Goal: Find contact information: Find contact information

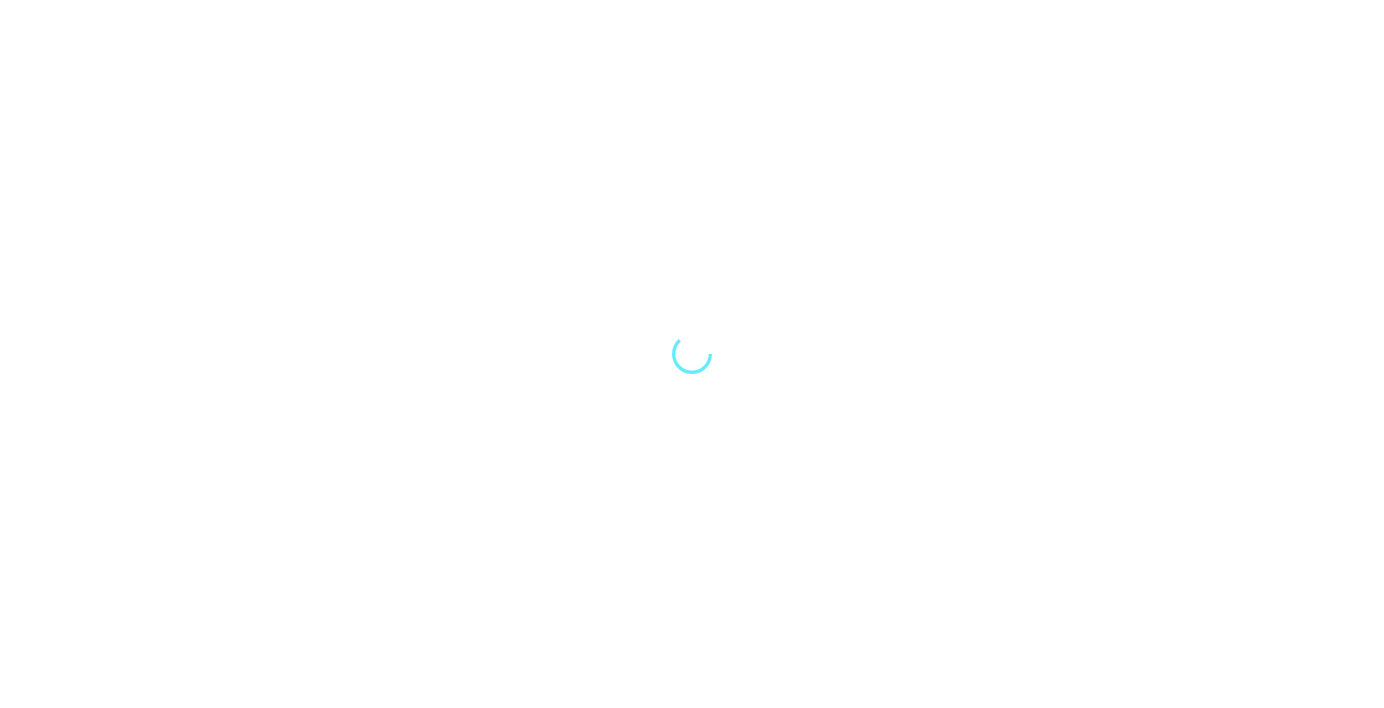
select select "Song"
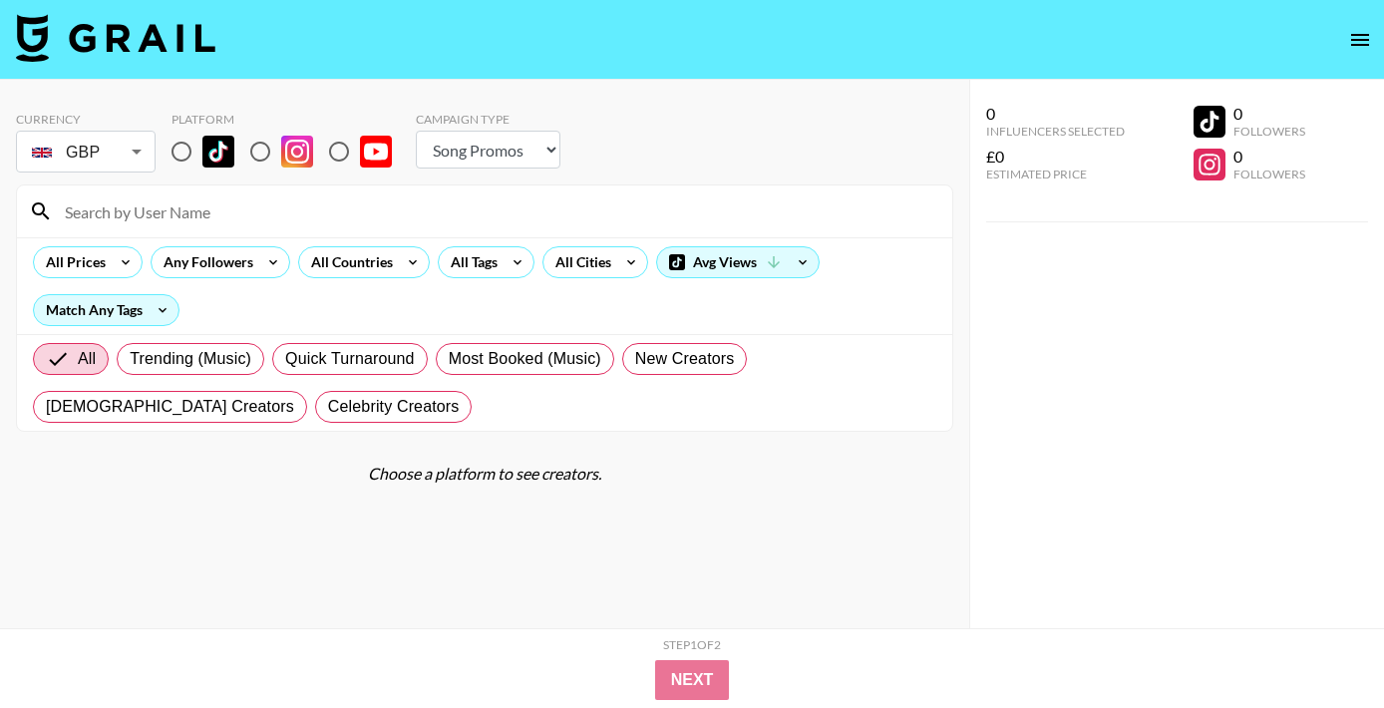
click at [181, 147] on input "radio" at bounding box center [181, 152] width 42 height 42
radio input "true"
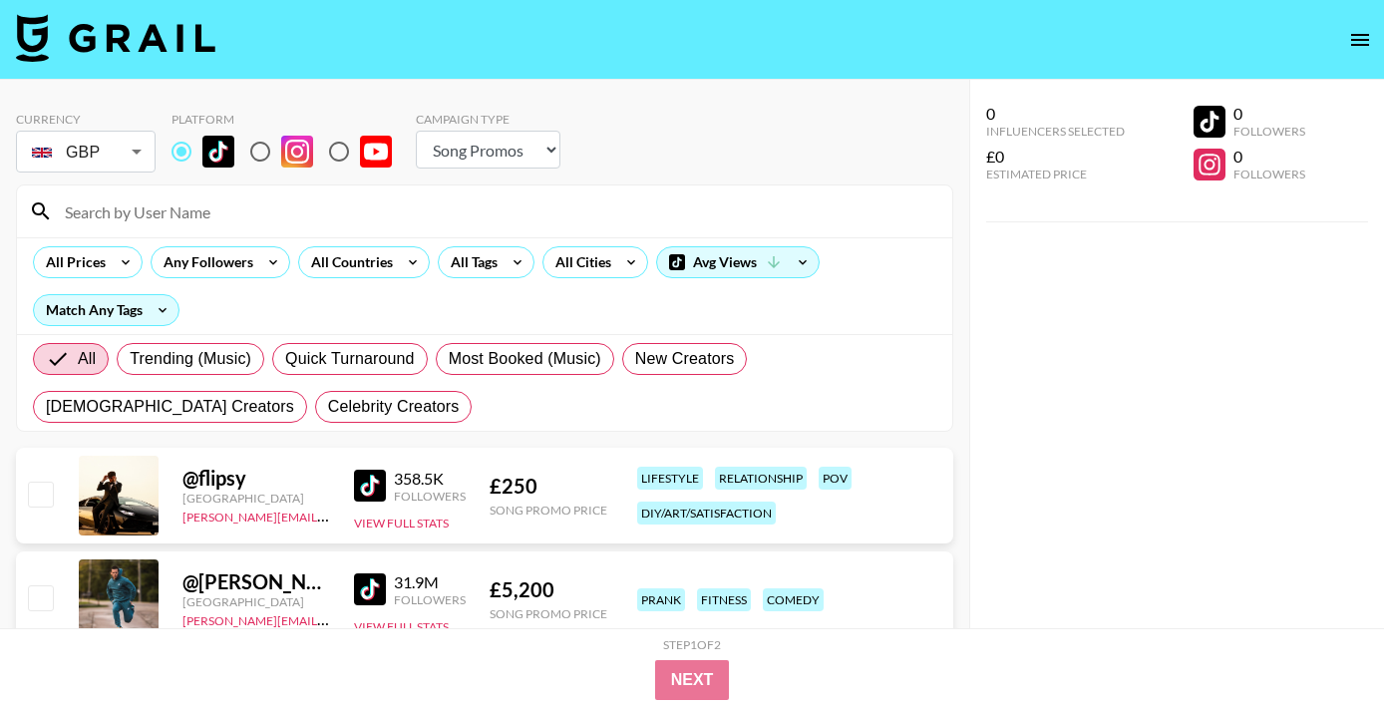
click at [248, 159] on input "radio" at bounding box center [260, 152] width 42 height 42
radio input "true"
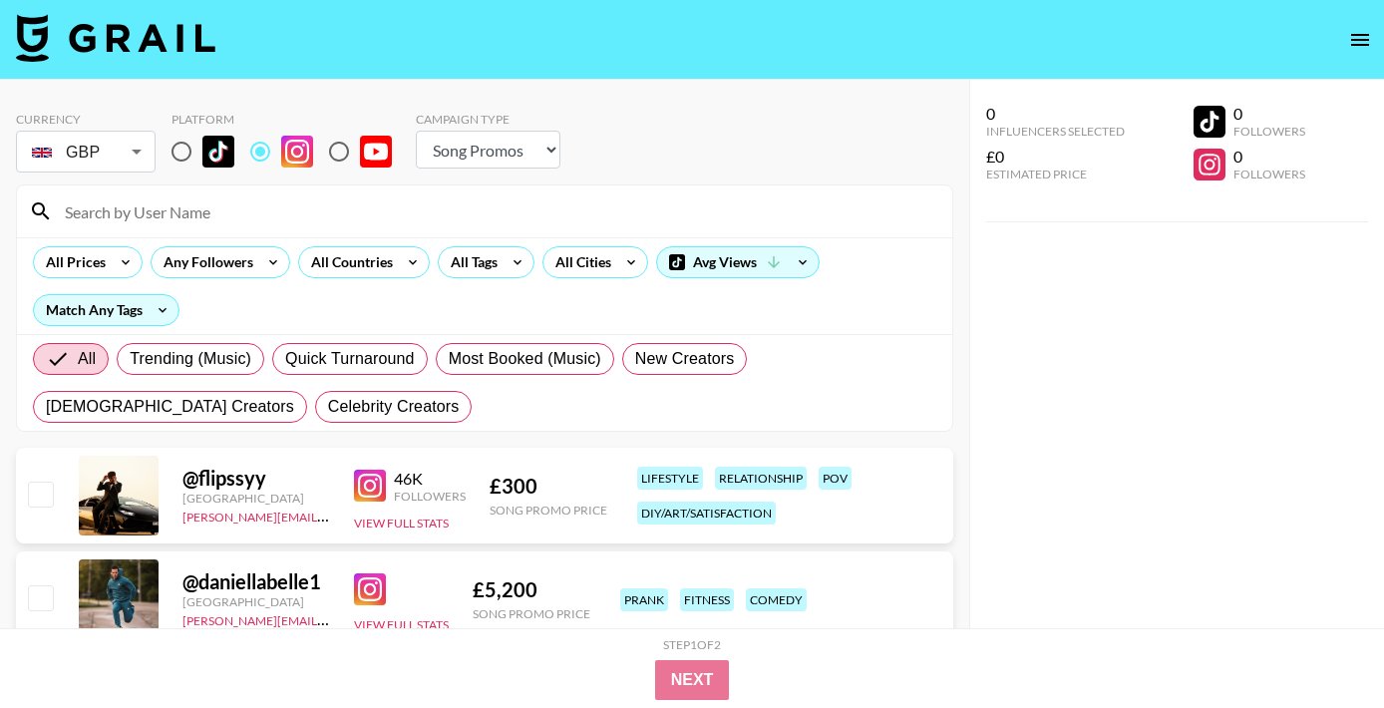
click at [167, 157] on input "radio" at bounding box center [181, 152] width 42 height 42
radio input "true"
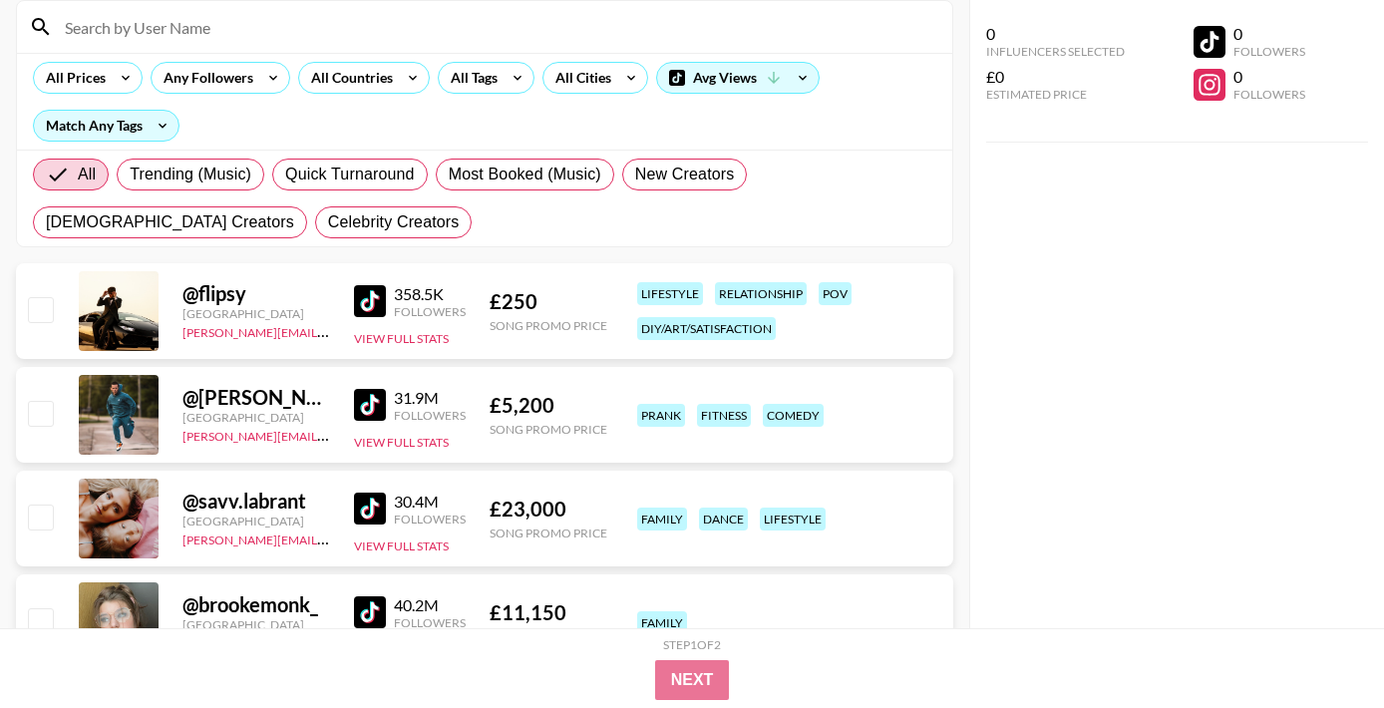
scroll to position [183, 0]
drag, startPoint x: 321, startPoint y: 336, endPoint x: 175, endPoint y: 335, distance: 145.5
click at [175, 335] on div "@ flipsy [GEOGRAPHIC_DATA] [PERSON_NAME][EMAIL_ADDRESS][DOMAIN_NAME] 358.5K Fol…" at bounding box center [484, 312] width 937 height 96
copy link "[PERSON_NAME][EMAIL_ADDRESS][DOMAIN_NAME]"
drag, startPoint x: 340, startPoint y: 448, endPoint x: 182, endPoint y: 433, distance: 158.2
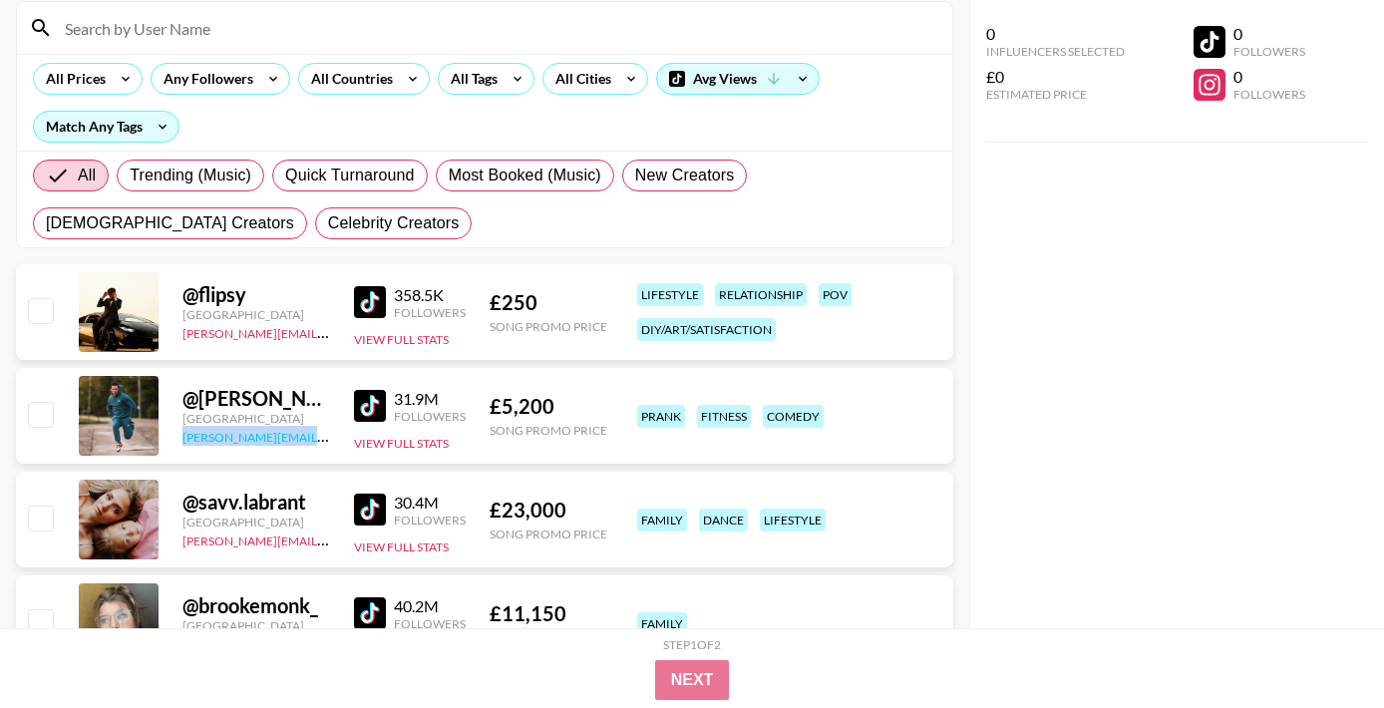
click at [182, 433] on div "@ [PERSON_NAME].[PERSON_NAME] [GEOGRAPHIC_DATA] [PERSON_NAME][EMAIL_ADDRESS][DO…" at bounding box center [484, 416] width 937 height 96
copy link "[PERSON_NAME][EMAIL_ADDRESS][DOMAIN_NAME]"
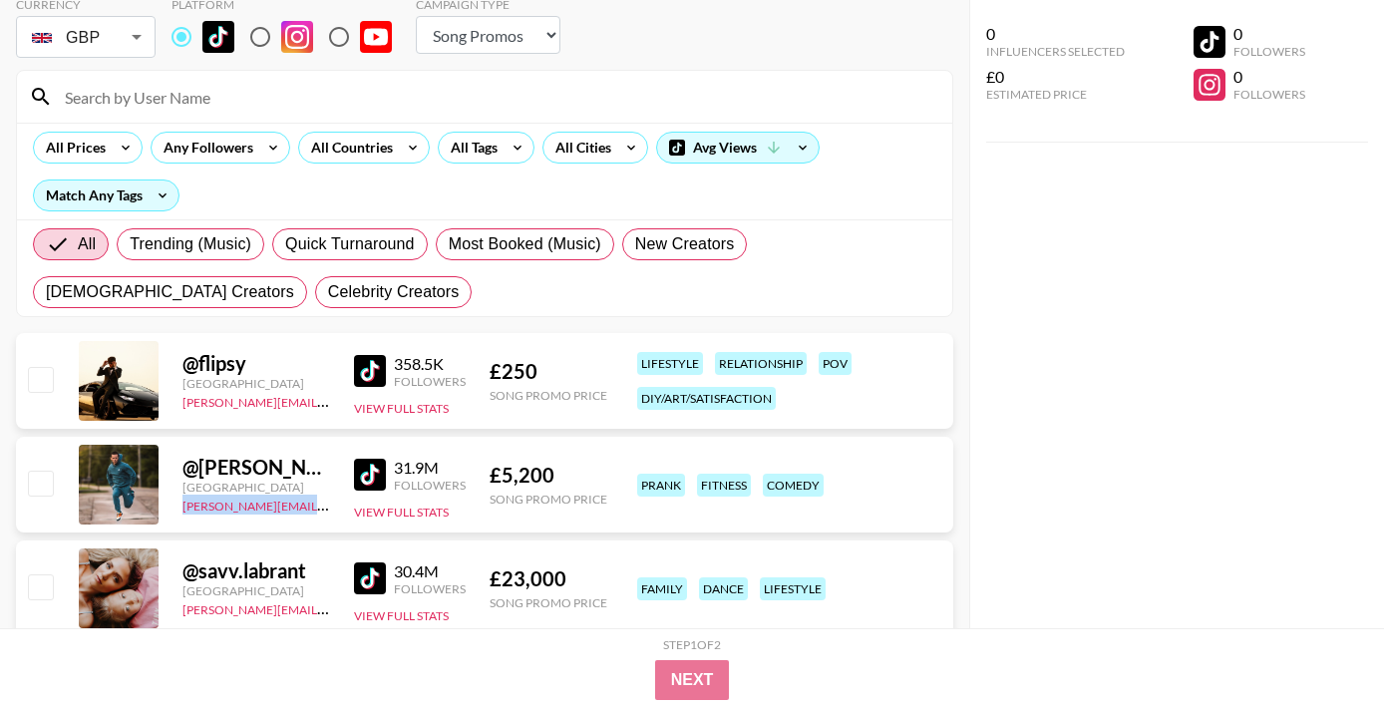
scroll to position [0, 0]
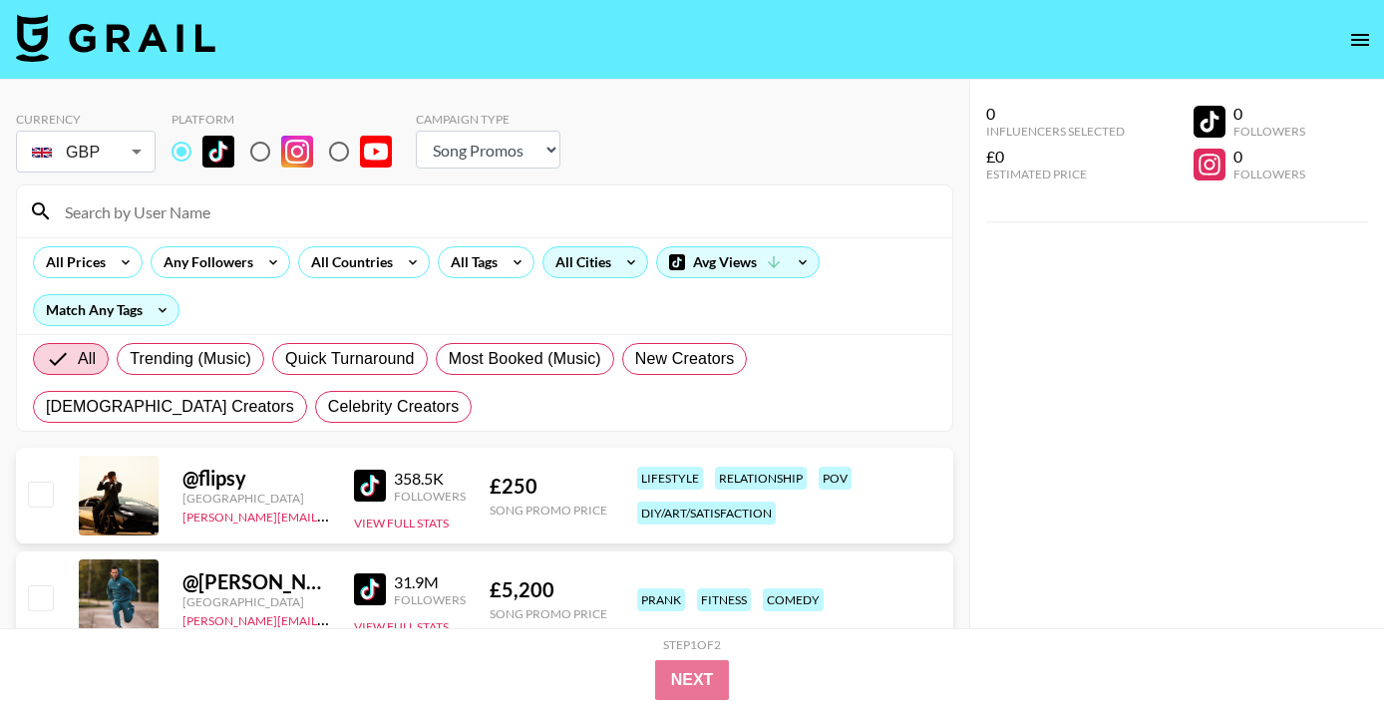
click at [583, 264] on div "All Cities" at bounding box center [579, 262] width 72 height 30
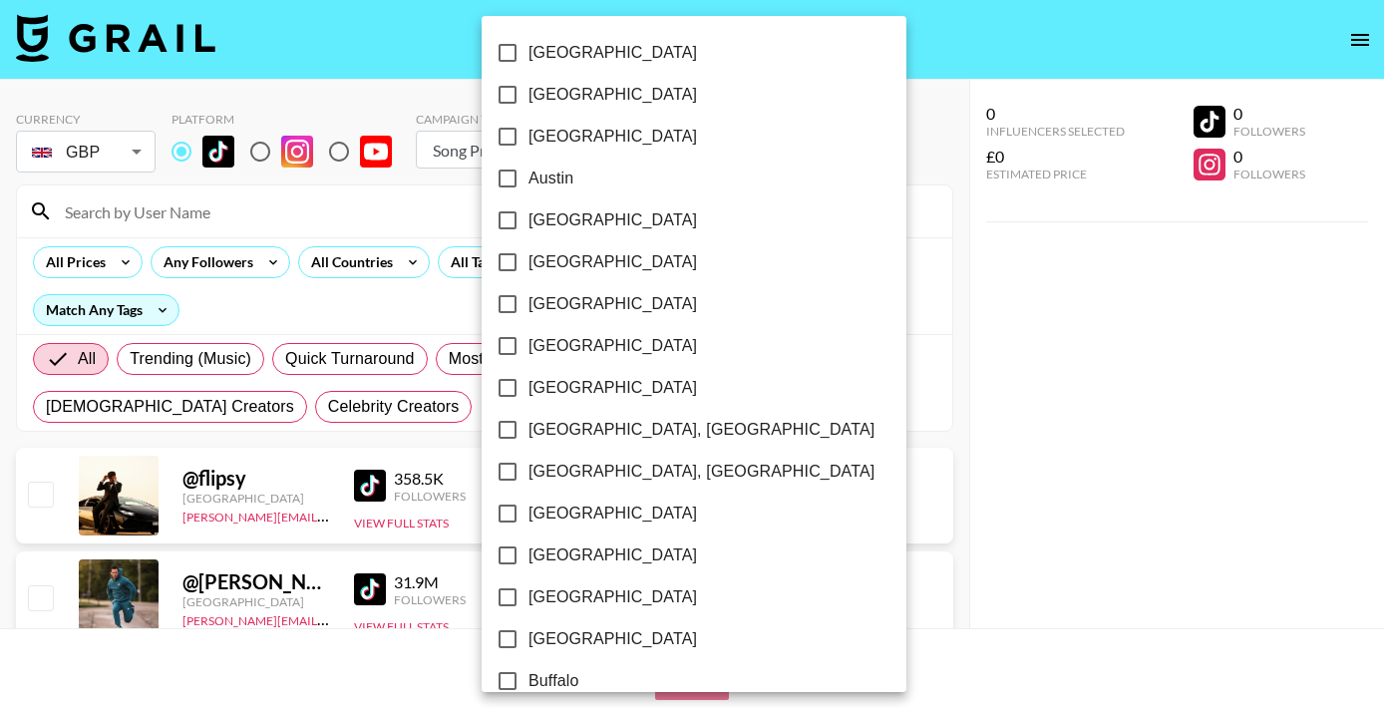
click at [322, 294] on div at bounding box center [692, 354] width 1384 height 708
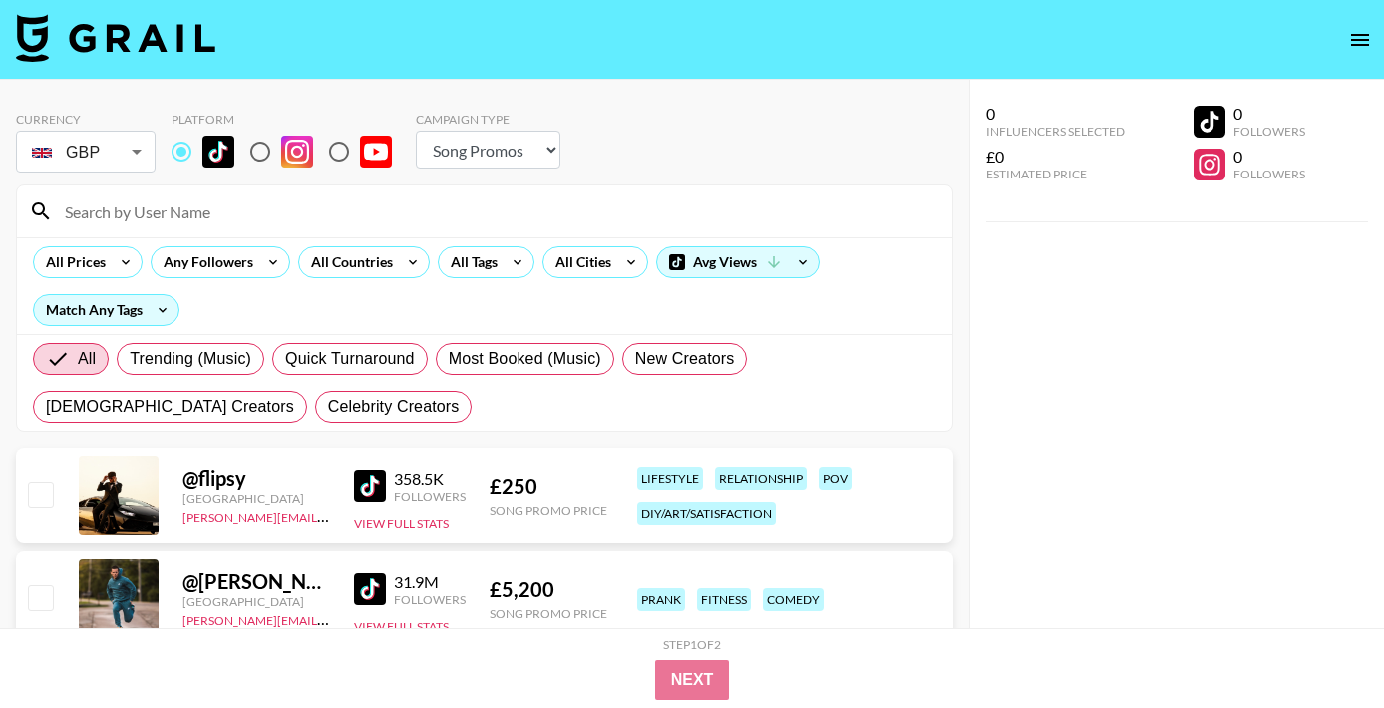
click at [359, 266] on div "[GEOGRAPHIC_DATA] [GEOGRAPHIC_DATA] [GEOGRAPHIC_DATA] [GEOGRAPHIC_DATA] [GEOGRA…" at bounding box center [692, 354] width 1384 height 708
click at [373, 271] on div "All Countries" at bounding box center [348, 262] width 98 height 30
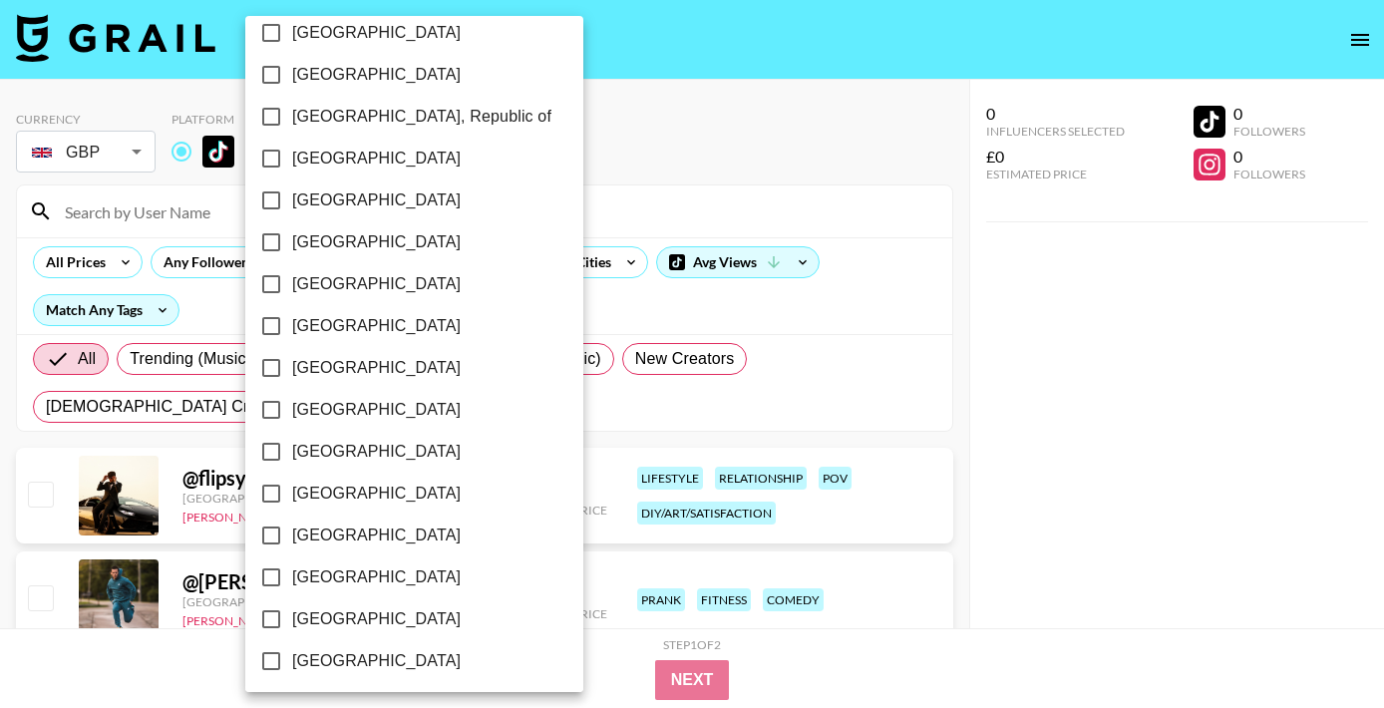
scroll to position [1617, 0]
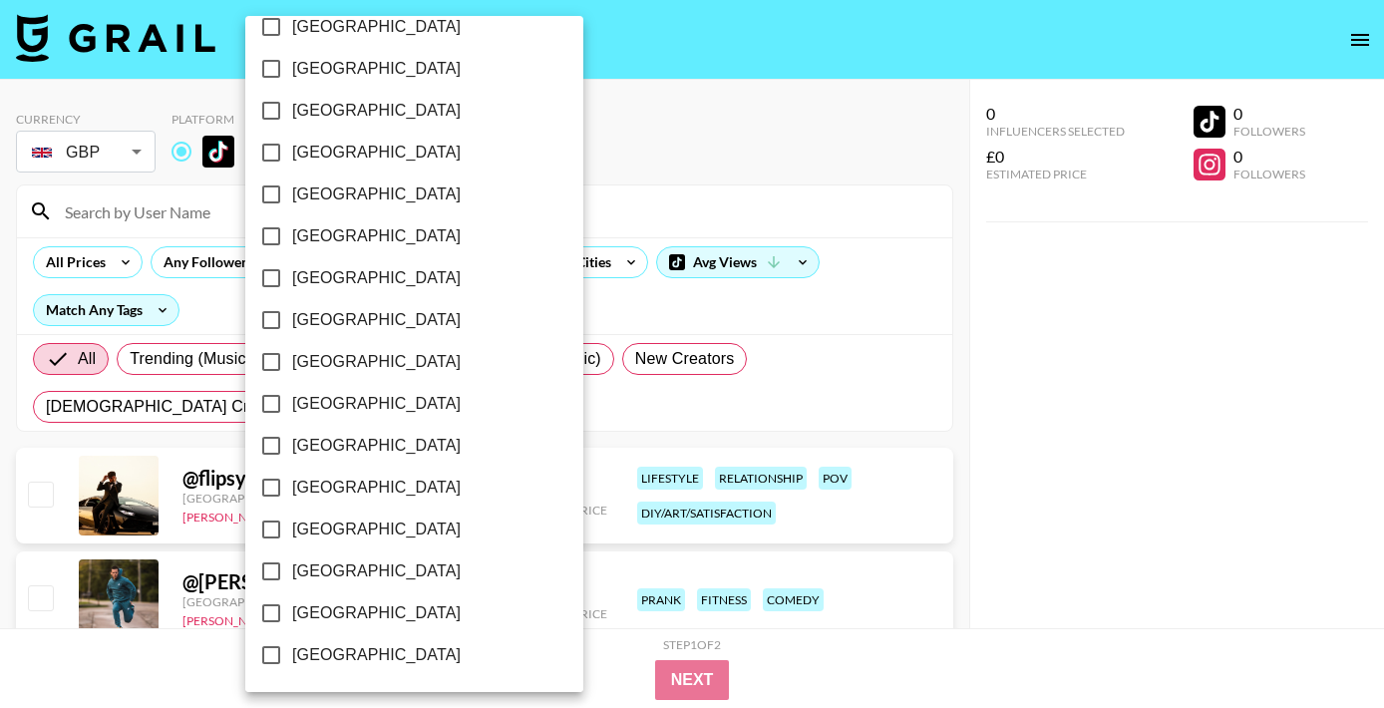
click at [312, 573] on span "[GEOGRAPHIC_DATA]" at bounding box center [376, 571] width 168 height 24
click at [292, 573] on input "[GEOGRAPHIC_DATA]" at bounding box center [271, 571] width 42 height 42
checkbox input "true"
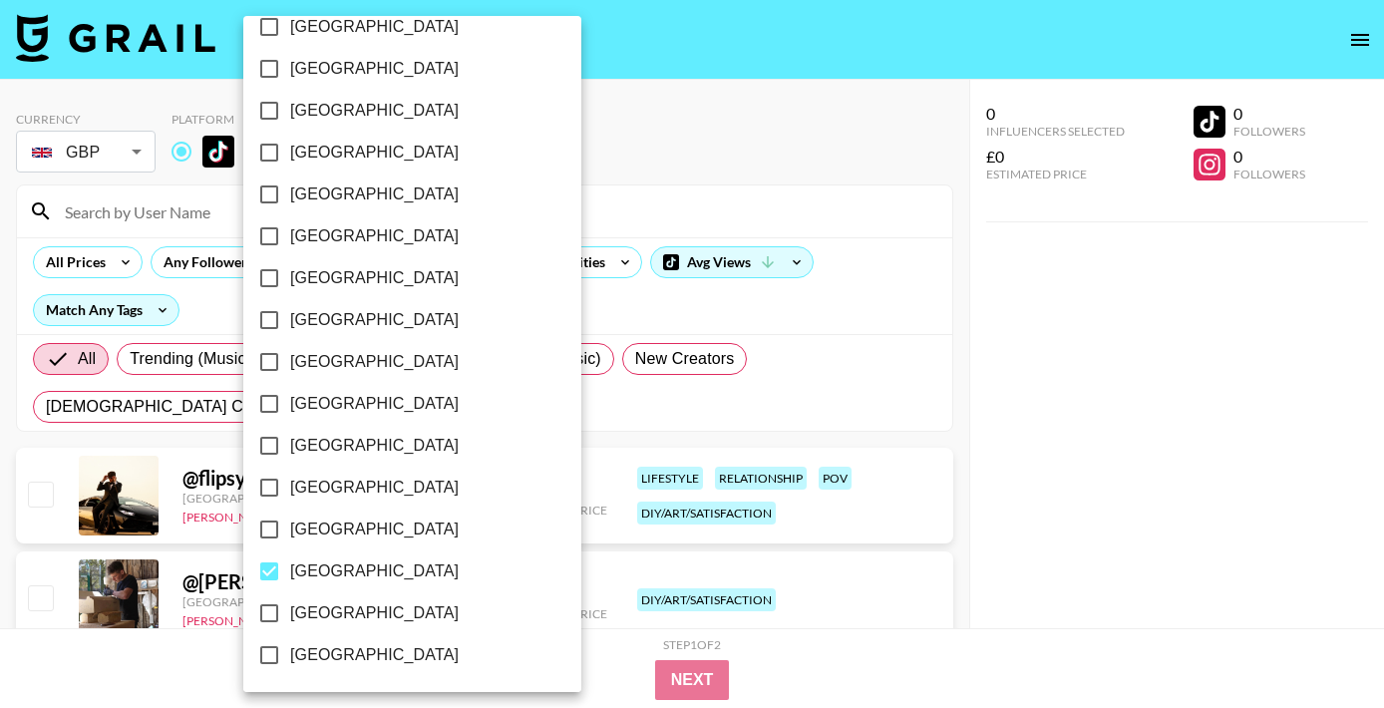
click at [925, 303] on div at bounding box center [692, 354] width 1384 height 708
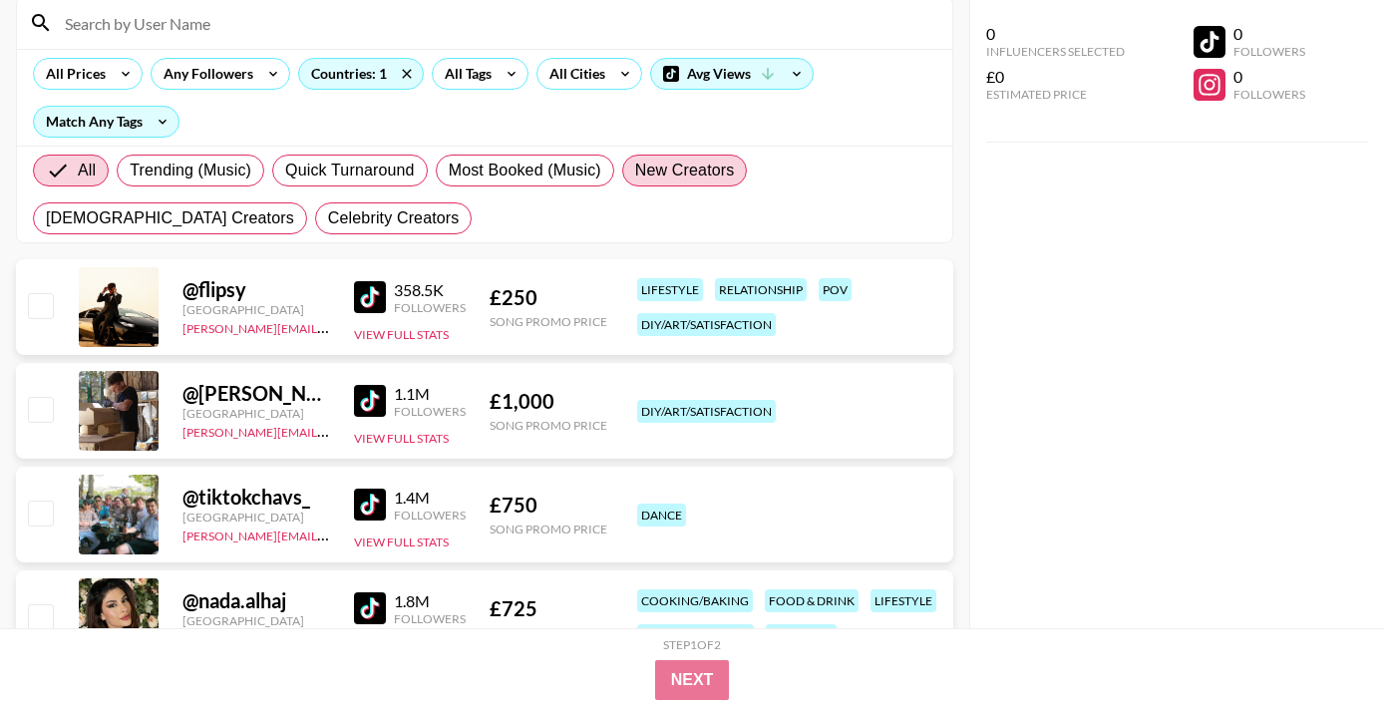
scroll to position [189, 0]
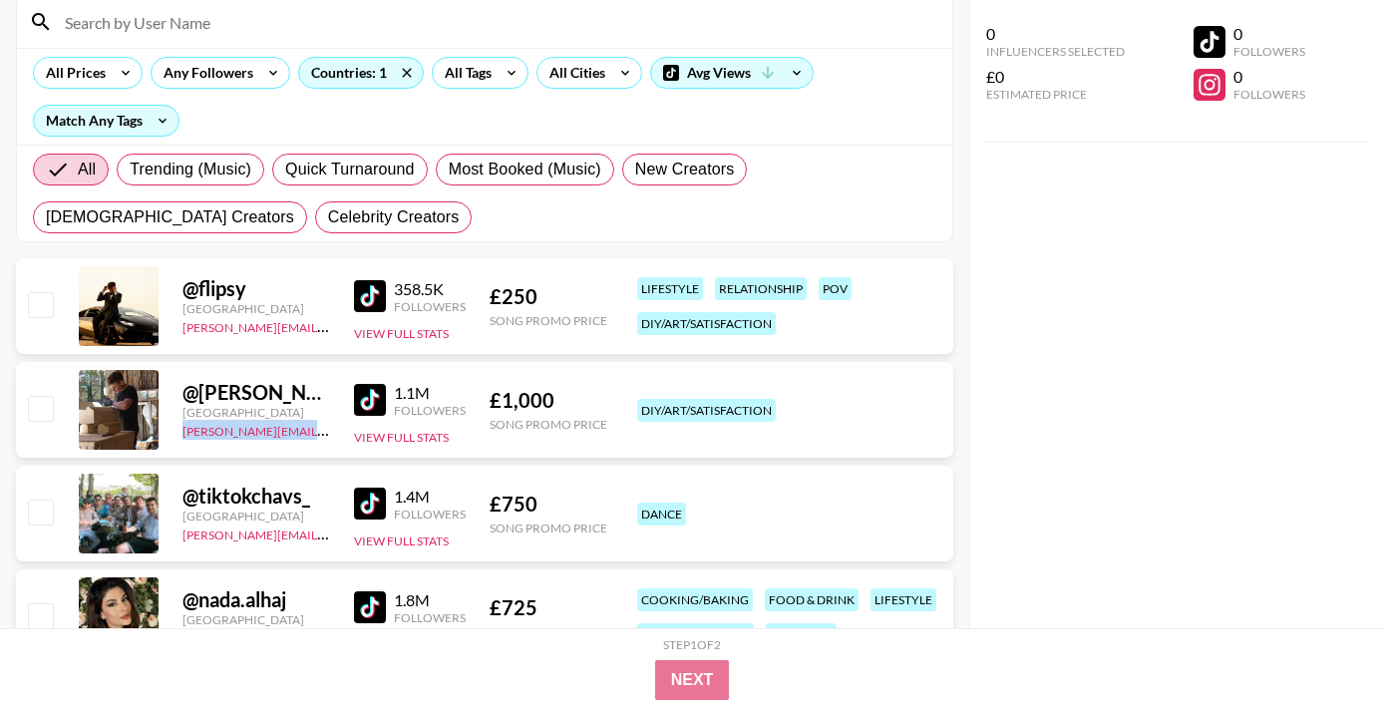
drag, startPoint x: 322, startPoint y: 435, endPoint x: 177, endPoint y: 435, distance: 144.5
click at [177, 435] on div "@ charlie.gee__ [GEOGRAPHIC_DATA] [PERSON_NAME][EMAIL_ADDRESS][DOMAIN_NAME] 1.1…" at bounding box center [484, 410] width 937 height 96
copy link "[PERSON_NAME][EMAIL_ADDRESS][DOMAIN_NAME]"
drag, startPoint x: 326, startPoint y: 538, endPoint x: 180, endPoint y: 528, distance: 145.9
click at [180, 528] on div "@ tiktokchavs_ [GEOGRAPHIC_DATA] [PERSON_NAME][EMAIL_ADDRESS][DOMAIN_NAME] 1.4M…" at bounding box center [484, 514] width 937 height 96
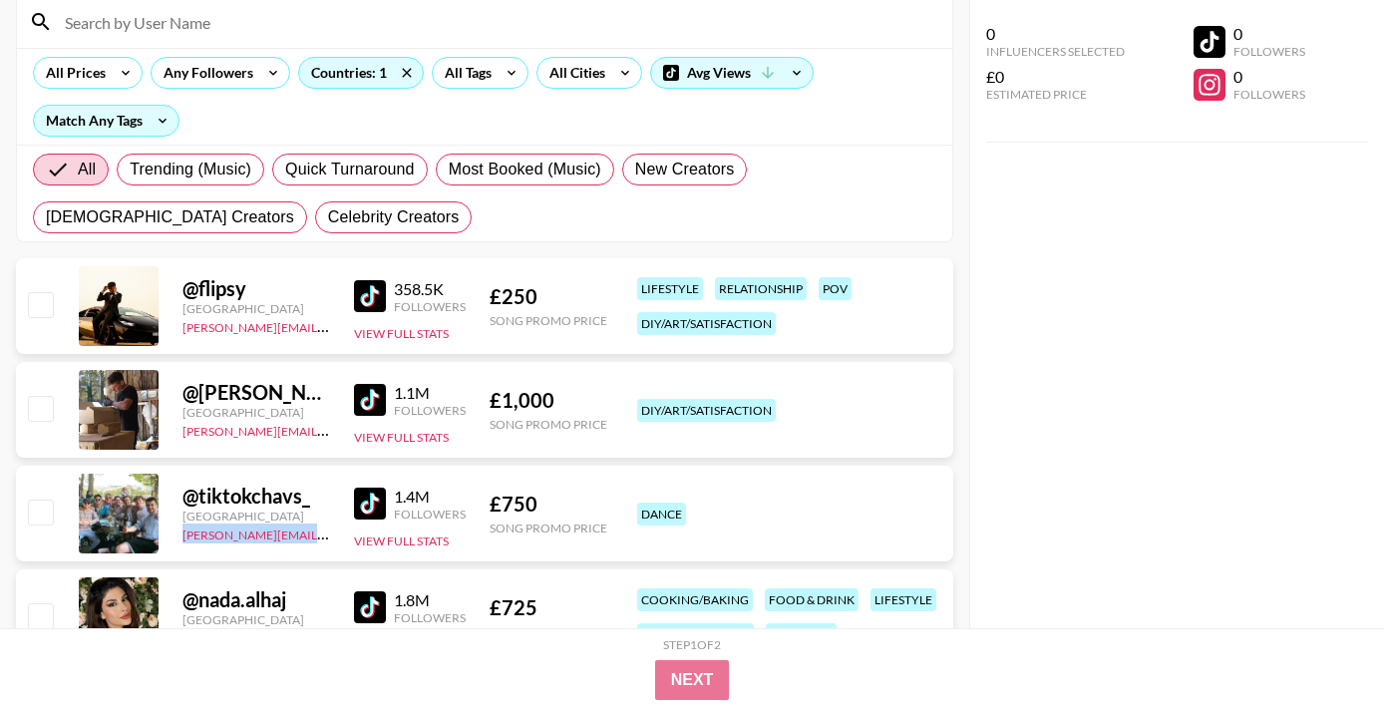
copy link "[PERSON_NAME][EMAIL_ADDRESS][DOMAIN_NAME]"
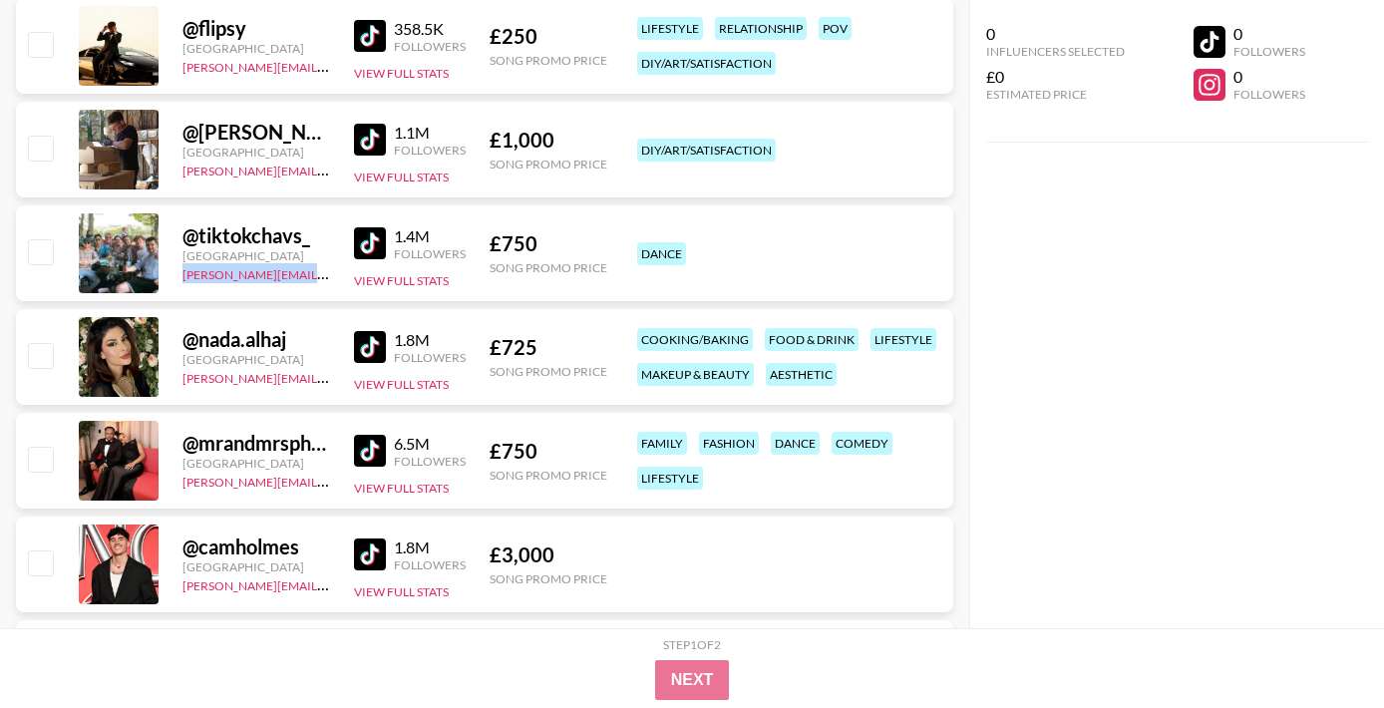
scroll to position [451, 0]
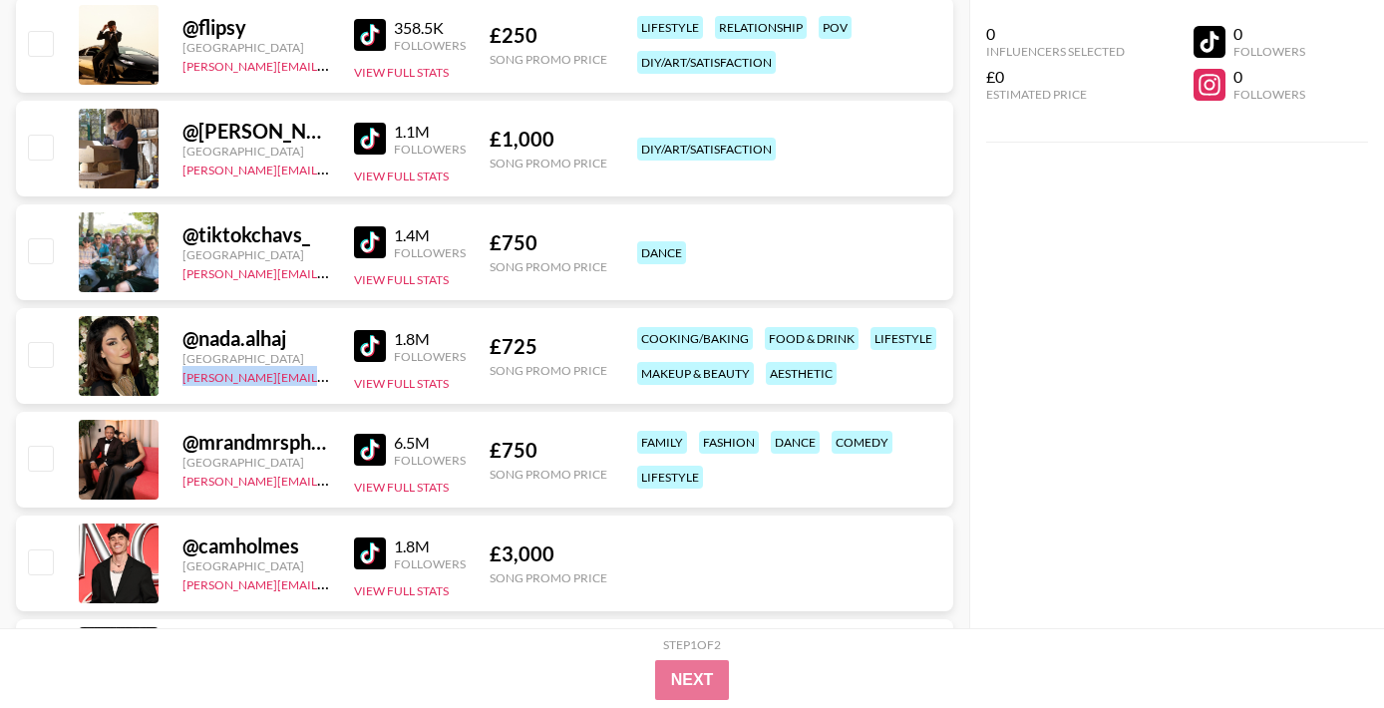
drag, startPoint x: 327, startPoint y: 381, endPoint x: 181, endPoint y: 382, distance: 145.5
click at [181, 382] on div "@ nada.alhaj [GEOGRAPHIC_DATA] [PERSON_NAME][EMAIL_ADDRESS][DOMAIN_NAME] 1.8M F…" at bounding box center [484, 356] width 937 height 96
copy link "[PERSON_NAME][EMAIL_ADDRESS][DOMAIN_NAME]"
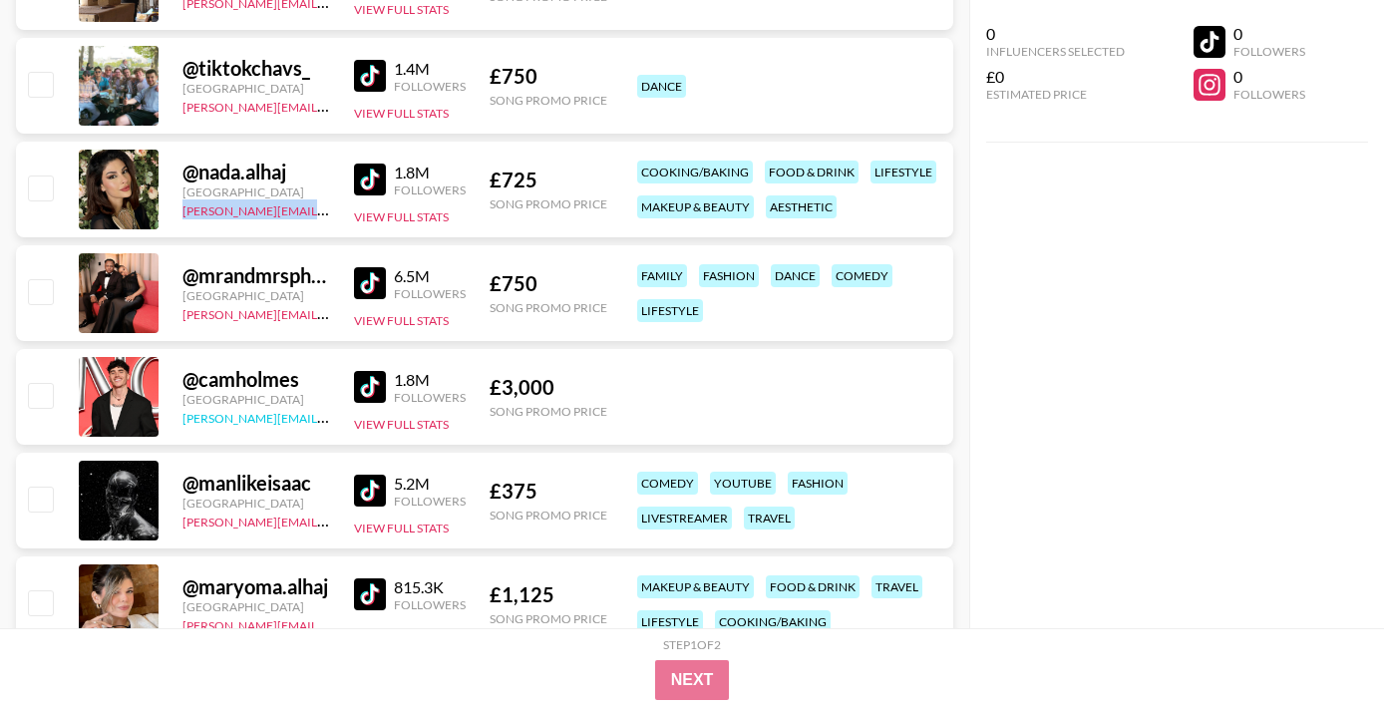
click at [322, 422] on link "[PERSON_NAME][EMAIL_ADDRESS][PERSON_NAME][DOMAIN_NAME]" at bounding box center [377, 416] width 390 height 19
copy link "[PERSON_NAME][EMAIL_ADDRESS][DOMAIN_NAME]"
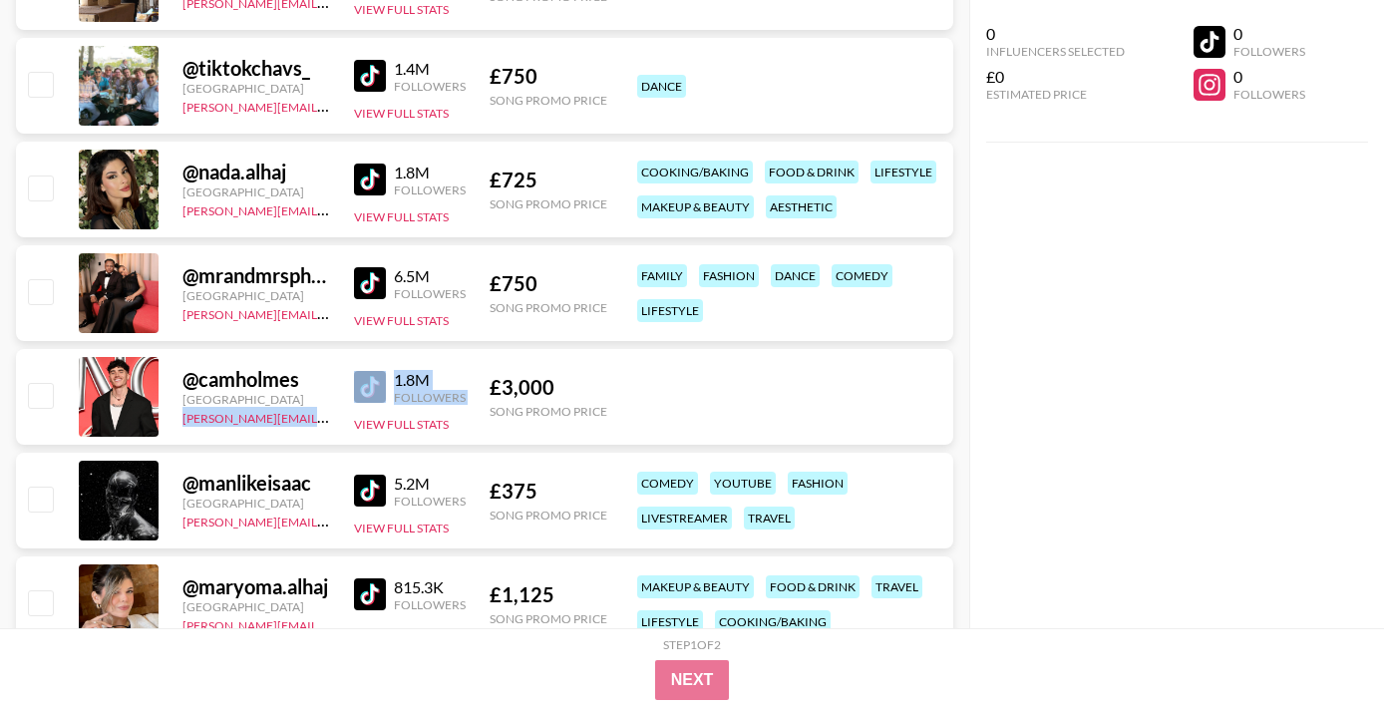
drag, startPoint x: 172, startPoint y: 417, endPoint x: 350, endPoint y: 418, distance: 177.4
click at [350, 418] on div "@ camholmes [GEOGRAPHIC_DATA] [PERSON_NAME][EMAIL_ADDRESS][PERSON_NAME][DOMAIN_…" at bounding box center [484, 397] width 937 height 96
copy div "[PERSON_NAME][EMAIL_ADDRESS][PERSON_NAME][DOMAIN_NAME] 1.8M Followers"
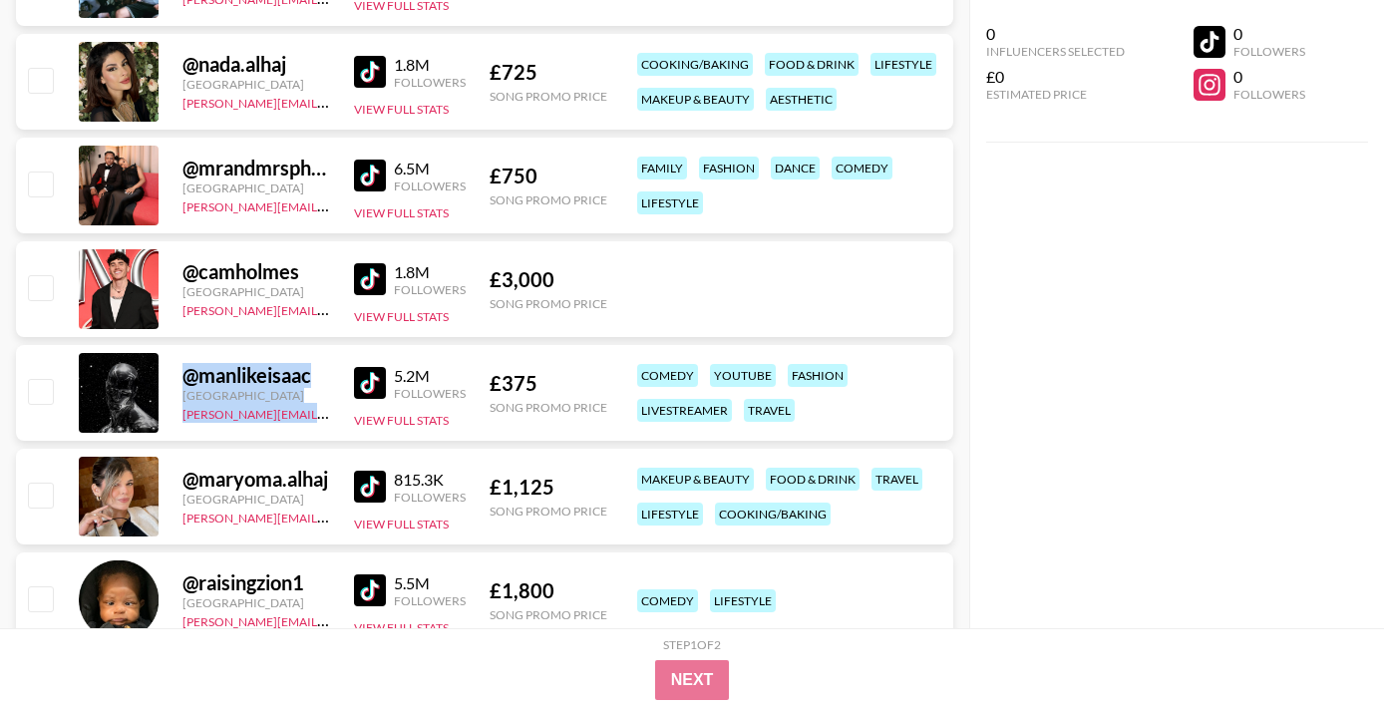
drag, startPoint x: 163, startPoint y: 418, endPoint x: 275, endPoint y: 423, distance: 111.8
click at [275, 423] on div "@ manlikeisaac [GEOGRAPHIC_DATA] [PERSON_NAME][EMAIL_ADDRESS][DOMAIN_NAME] 5.2M…" at bounding box center [484, 393] width 937 height 96
click at [275, 436] on div "@ manlikeisaac [GEOGRAPHIC_DATA] [PERSON_NAME][EMAIL_ADDRESS][DOMAIN_NAME] 5.2M…" at bounding box center [484, 393] width 937 height 96
drag, startPoint x: 330, startPoint y: 415, endPoint x: 177, endPoint y: 421, distance: 152.6
click at [177, 421] on div "@ manlikeisaac [GEOGRAPHIC_DATA] [PERSON_NAME][EMAIL_ADDRESS][DOMAIN_NAME] 5.2M…" at bounding box center [484, 393] width 937 height 96
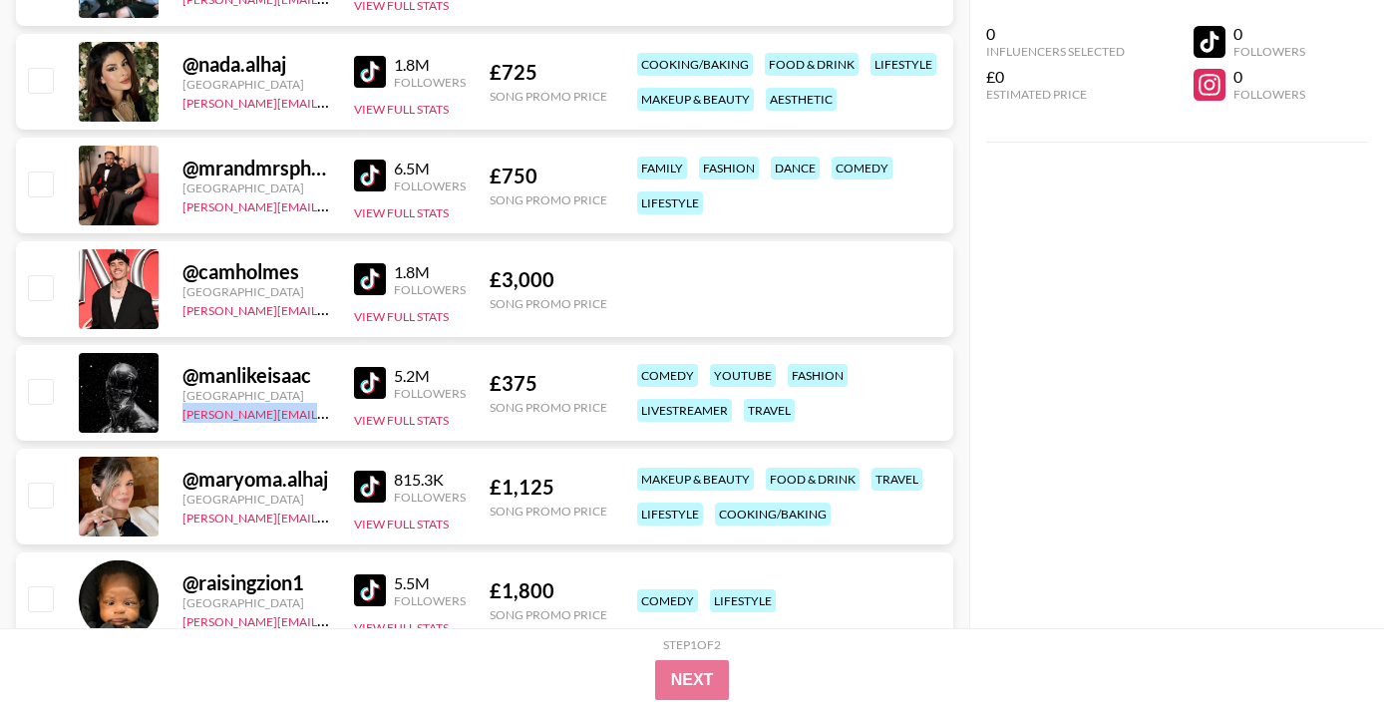
copy link "[PERSON_NAME][EMAIL_ADDRESS][DOMAIN_NAME]"
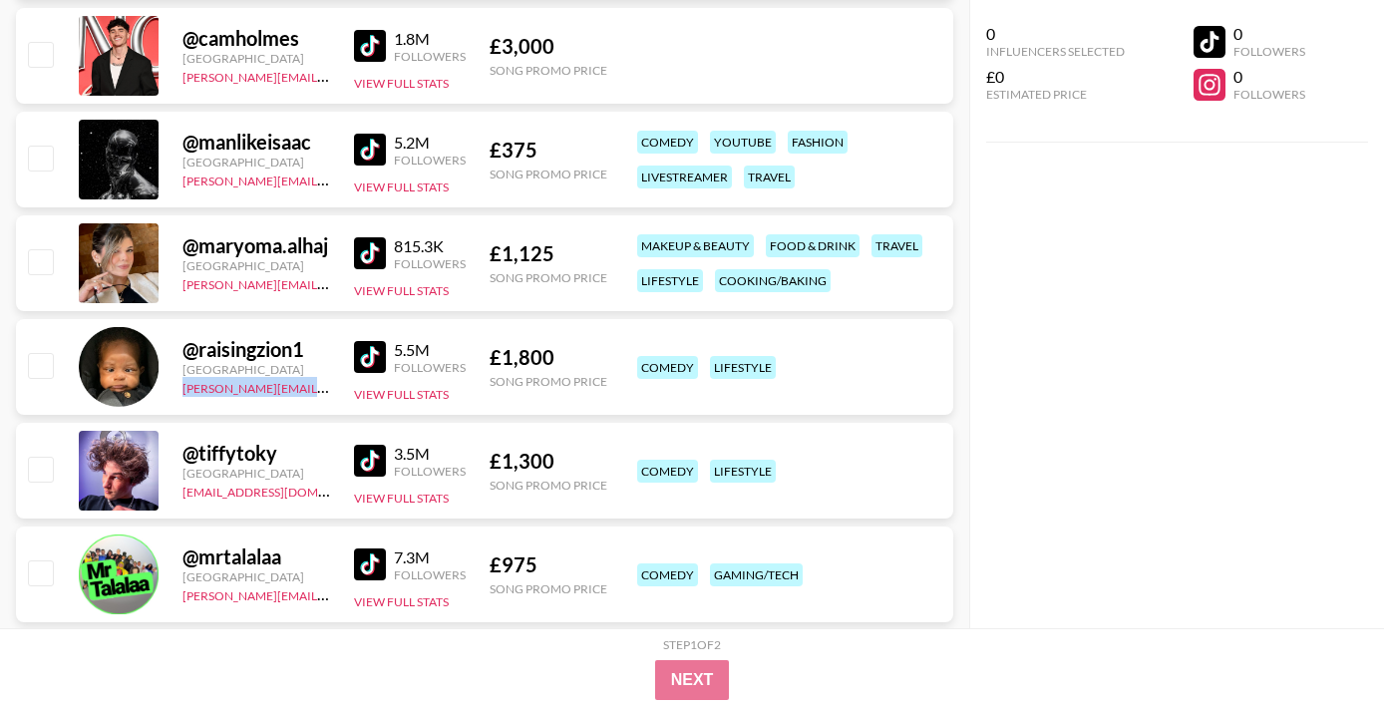
drag, startPoint x: 303, startPoint y: 395, endPoint x: 181, endPoint y: 395, distance: 121.6
click at [182, 395] on div "[PERSON_NAME][EMAIL_ADDRESS][DOMAIN_NAME]" at bounding box center [256, 387] width 148 height 20
copy link "[PERSON_NAME][EMAIL_ADDRESS][DOMAIN_NAME]"
drag, startPoint x: 328, startPoint y: 499, endPoint x: 183, endPoint y: 498, distance: 144.5
click at [183, 498] on div "[EMAIL_ADDRESS][DOMAIN_NAME]" at bounding box center [256, 490] width 148 height 20
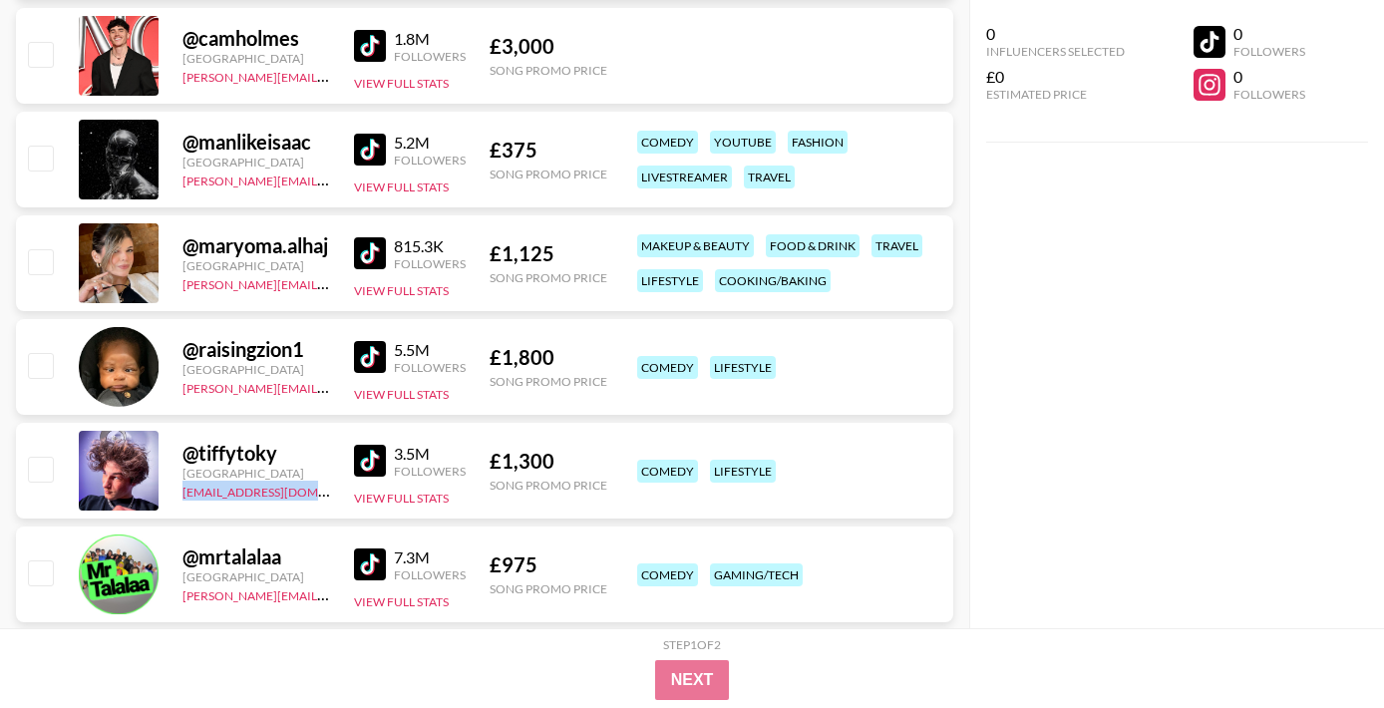
copy link "[EMAIL_ADDRESS][DOMAIN_NAME]"
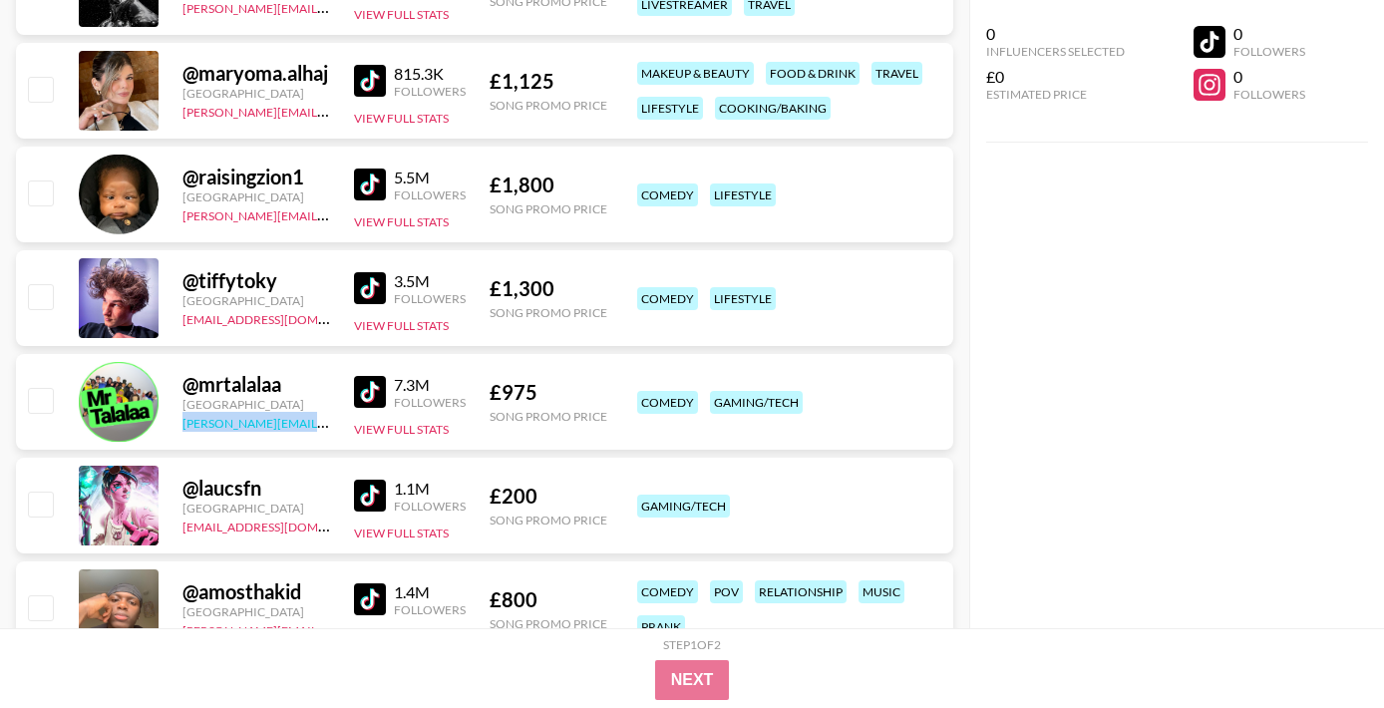
drag, startPoint x: 320, startPoint y: 427, endPoint x: 181, endPoint y: 426, distance: 138.6
click at [182, 426] on div "[PERSON_NAME][EMAIL_ADDRESS][DOMAIN_NAME]" at bounding box center [256, 422] width 148 height 20
drag, startPoint x: 306, startPoint y: 533, endPoint x: 175, endPoint y: 532, distance: 130.6
click at [175, 532] on div "@ laucsfn [GEOGRAPHIC_DATA] [EMAIL_ADDRESS][DOMAIN_NAME] 1.1M Followers View Fu…" at bounding box center [484, 506] width 937 height 96
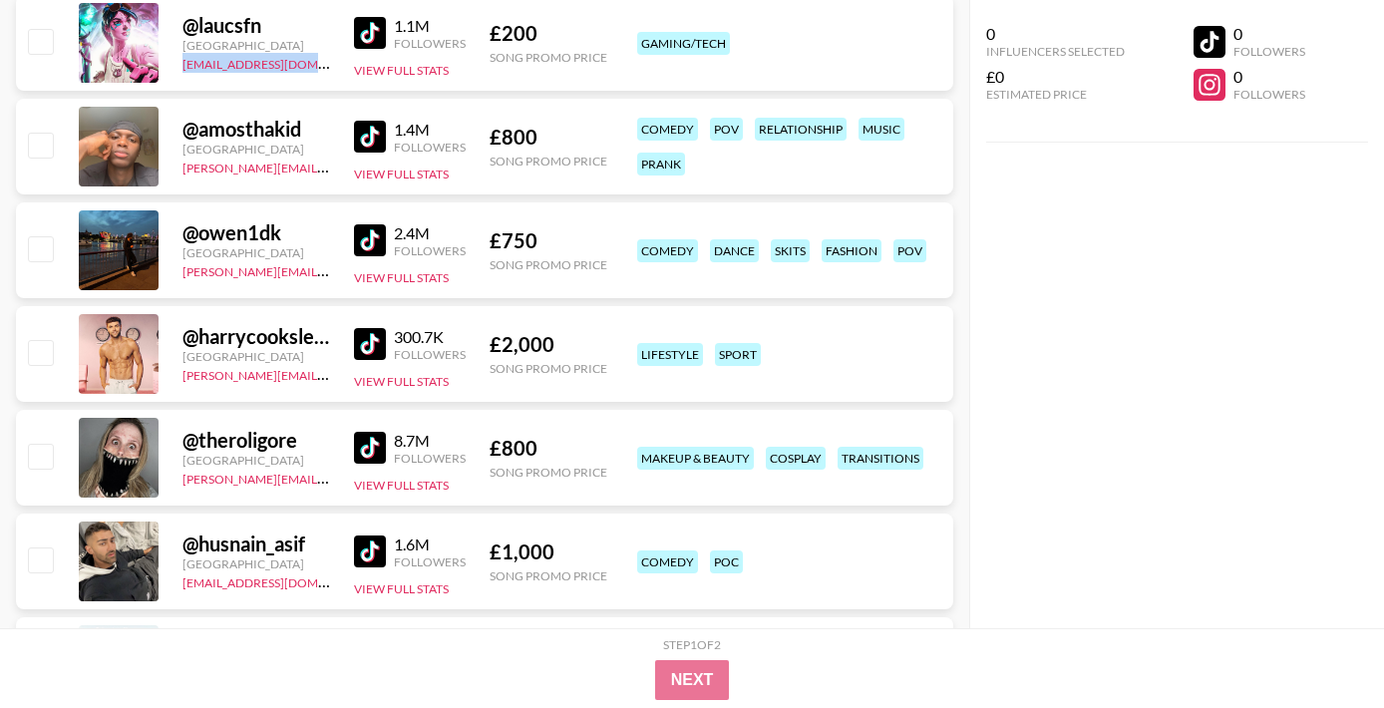
scroll to position [1598, 0]
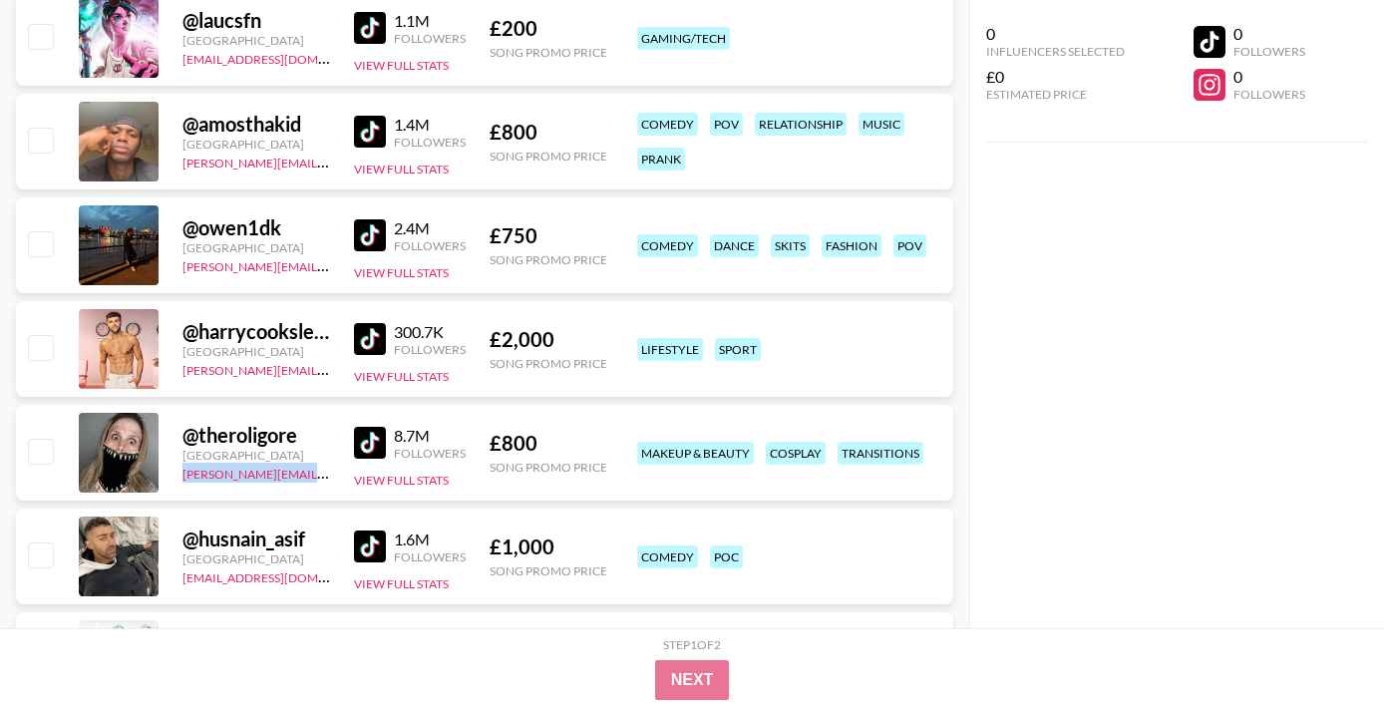
drag, startPoint x: 290, startPoint y: 486, endPoint x: 175, endPoint y: 475, distance: 115.2
click at [175, 475] on div "@ theroligore [GEOGRAPHIC_DATA] [PERSON_NAME][EMAIL_ADDRESS][DOMAIN_NAME] 8.7M …" at bounding box center [484, 453] width 937 height 96
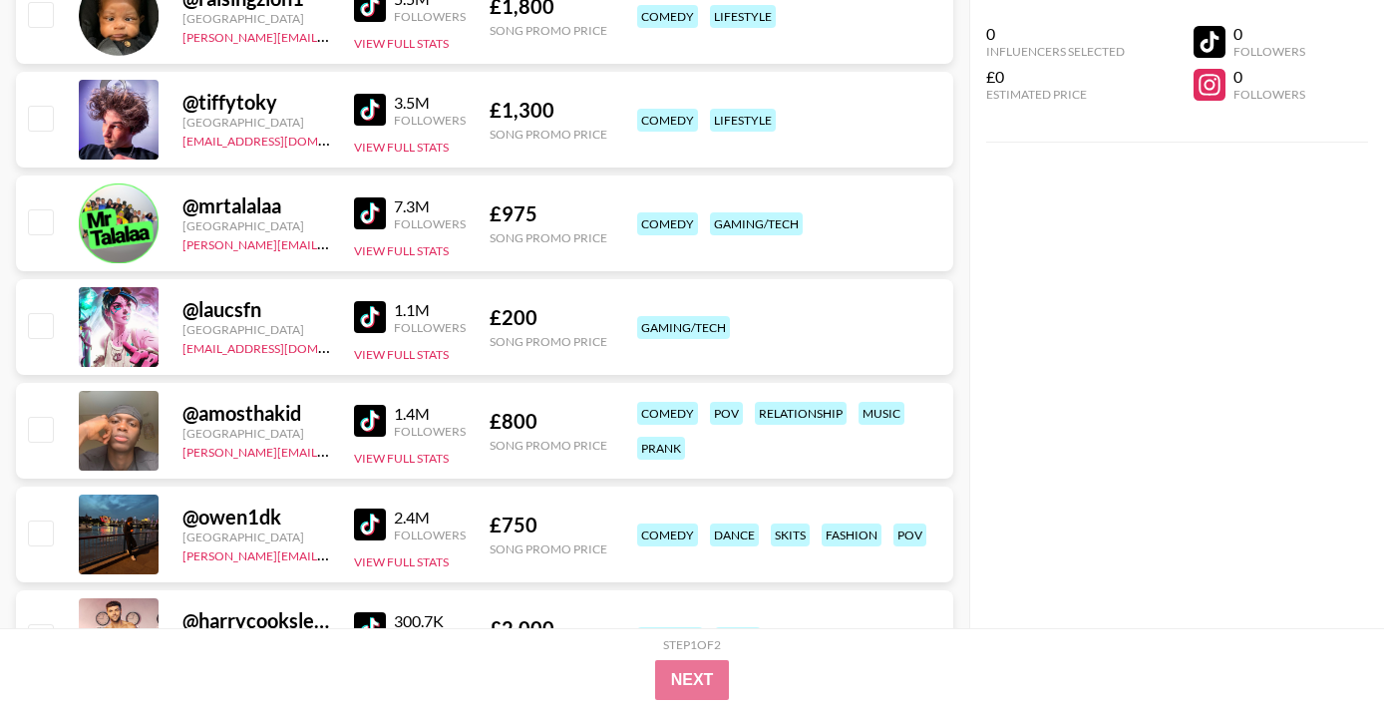
scroll to position [601, 0]
